Goal: Task Accomplishment & Management: Manage account settings

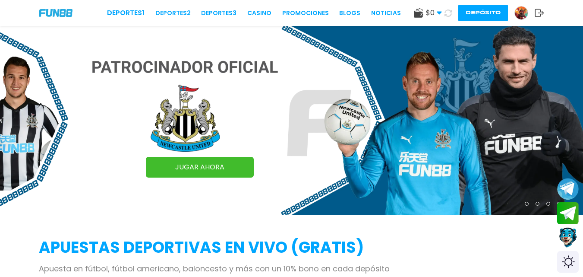
click at [525, 19] on link at bounding box center [525, 13] width 20 height 14
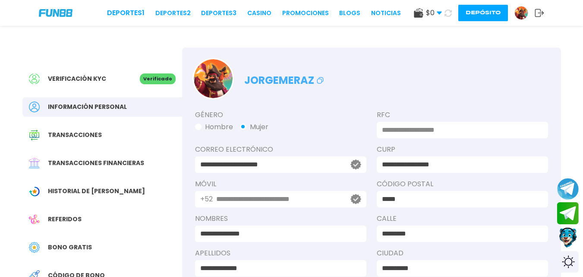
click at [319, 81] on icon at bounding box center [320, 80] width 10 height 10
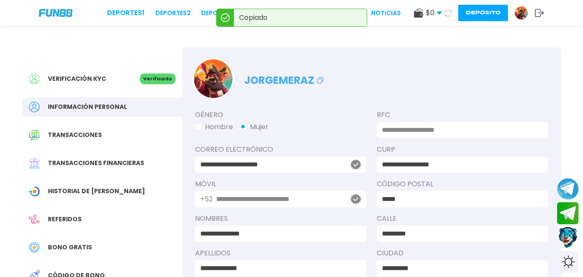
click at [566, 236] on button "Contact customer service" at bounding box center [568, 237] width 23 height 23
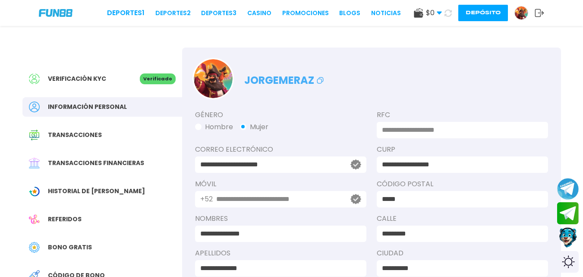
click at [100, 190] on span "Historial de Bonos" at bounding box center [96, 190] width 97 height 9
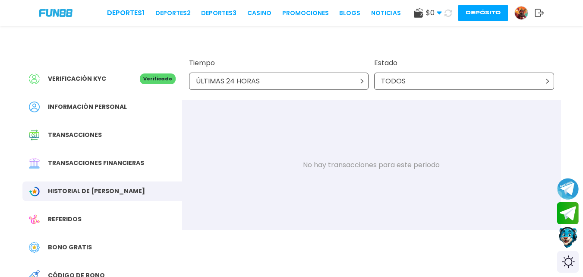
click at [560, 233] on button "Contact customer service" at bounding box center [568, 237] width 23 height 23
click at [538, 14] on icon at bounding box center [539, 13] width 9 height 9
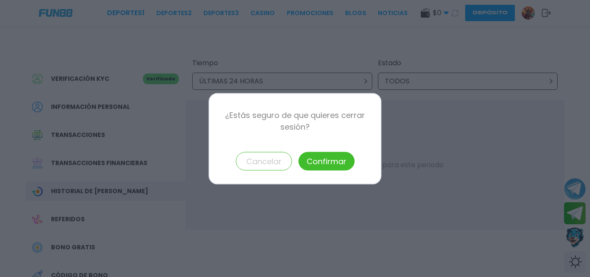
click at [327, 163] on button "Confirmar" at bounding box center [326, 161] width 56 height 19
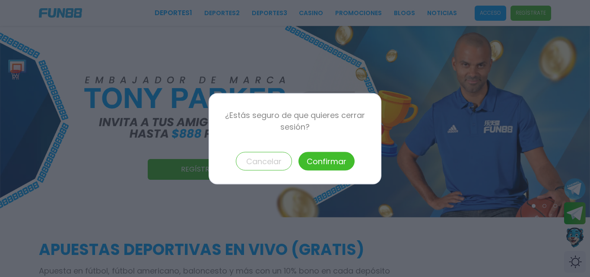
click at [328, 163] on button "Confirmar" at bounding box center [326, 161] width 56 height 19
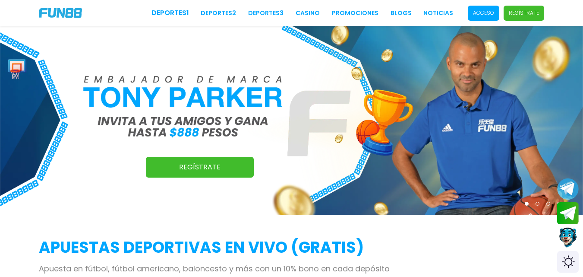
click at [481, 18] on span "Acceso" at bounding box center [484, 13] width 32 height 15
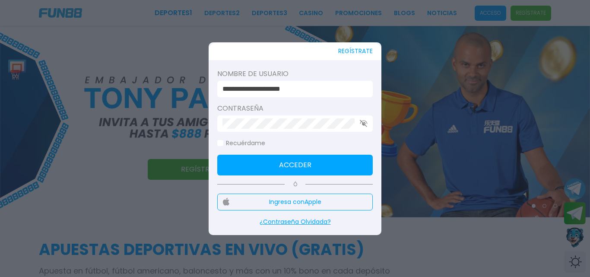
click at [341, 92] on input "**********" at bounding box center [292, 89] width 140 height 10
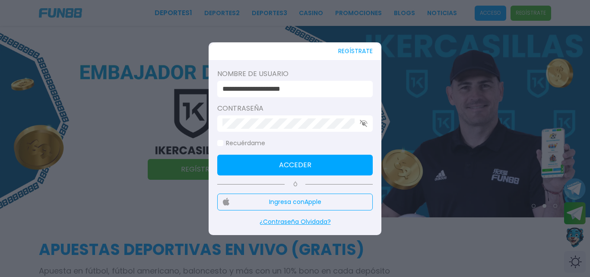
click at [290, 170] on button "Acceder" at bounding box center [294, 165] width 155 height 21
type input "**********"
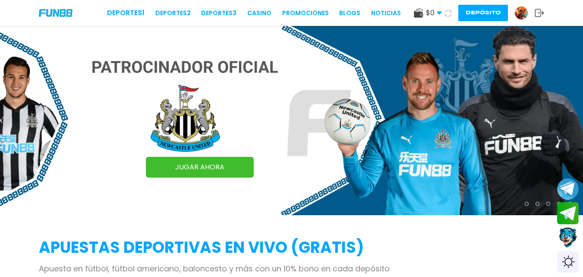
click at [494, 12] on button "Depósito" at bounding box center [483, 13] width 50 height 16
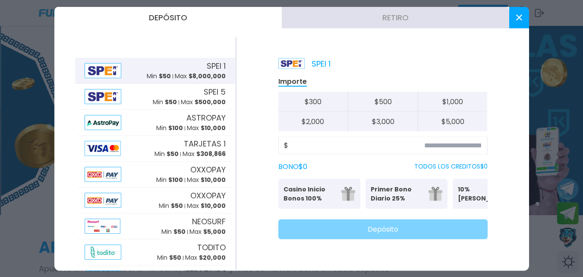
click at [518, 19] on icon at bounding box center [519, 17] width 6 height 6
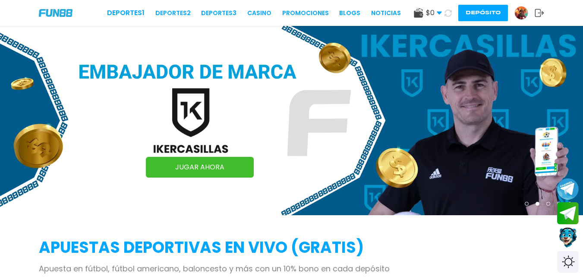
click at [523, 16] on img at bounding box center [521, 12] width 13 height 13
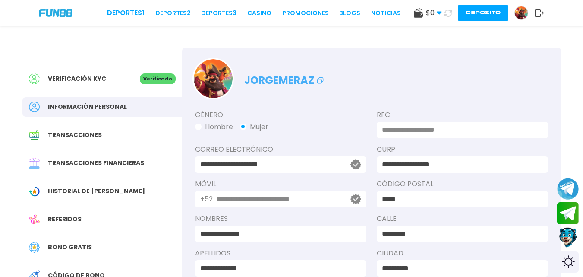
click at [545, 13] on div "Deportes 1 Deportes 2 Deportes 3 CASINO Promociones BLOGS NOTICIAS $ 0 Dinero R…" at bounding box center [291, 13] width 583 height 26
click at [539, 15] on icon at bounding box center [539, 13] width 9 height 9
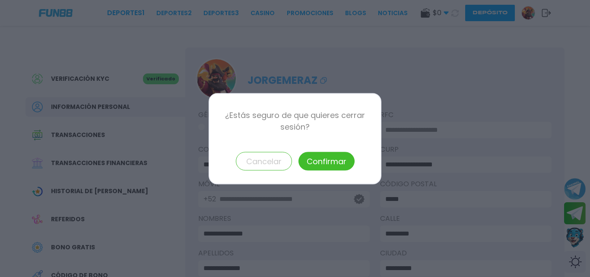
click at [341, 158] on button "Confirmar" at bounding box center [326, 161] width 56 height 19
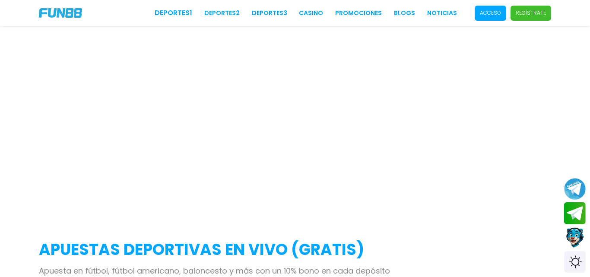
click at [485, 18] on span "Acceso" at bounding box center [490, 13] width 32 height 15
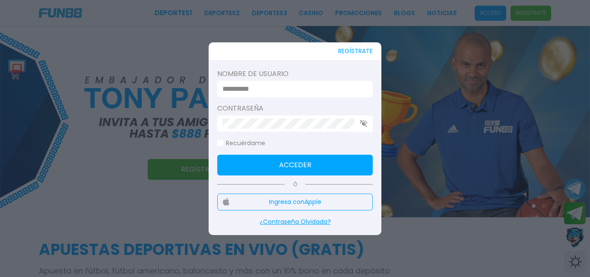
type input "**********"
click at [300, 89] on input "**********" at bounding box center [292, 89] width 140 height 10
click at [278, 161] on button "Acceder" at bounding box center [294, 165] width 155 height 21
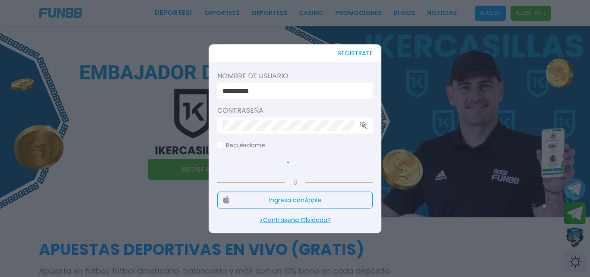
click at [364, 124] on icon "button" at bounding box center [364, 125] width 8 height 7
click at [363, 126] on use "button" at bounding box center [363, 125] width 7 height 7
